Goal: Navigation & Orientation: Find specific page/section

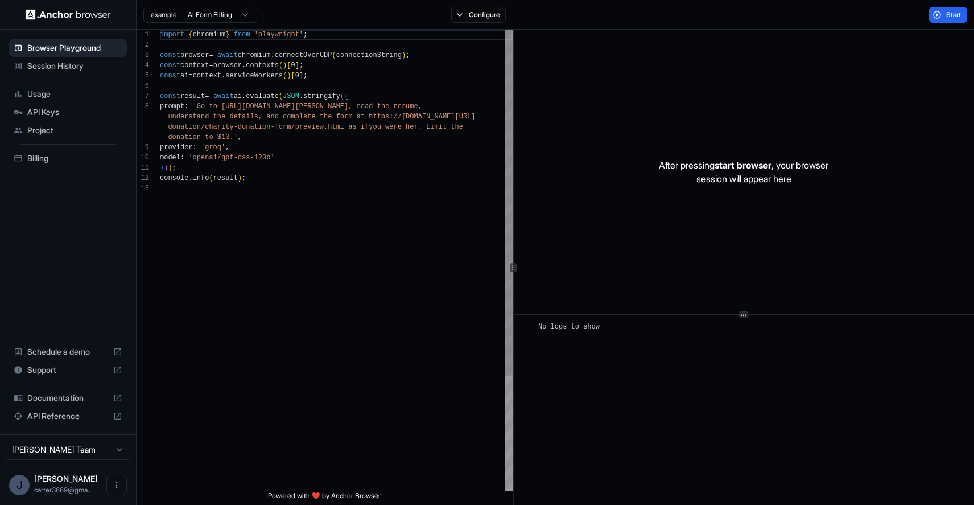
scroll to position [72, 0]
click at [245, 15] on html "Browser Playground Session History Usage API Keys Project Billing Schedule a de…" at bounding box center [487, 252] width 974 height 505
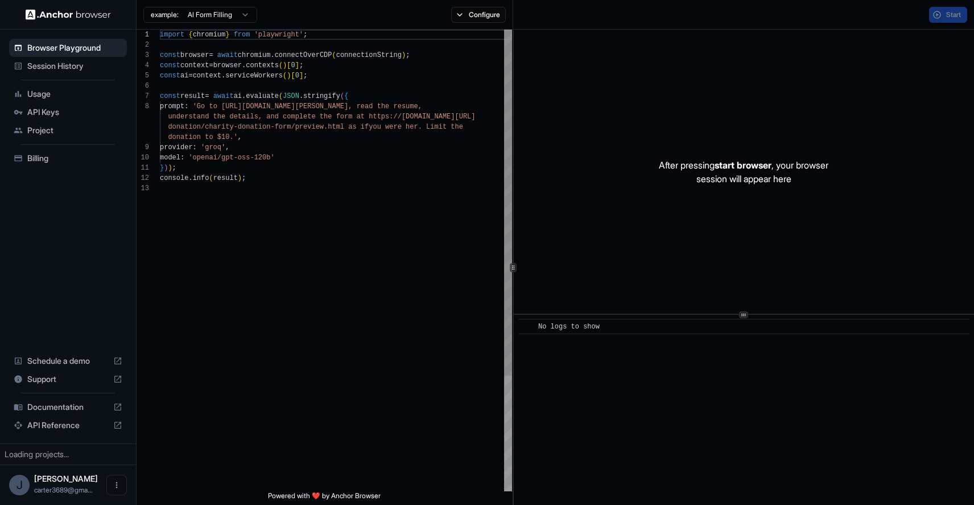
scroll to position [72, 0]
